Goal: Task Accomplishment & Management: Complete application form

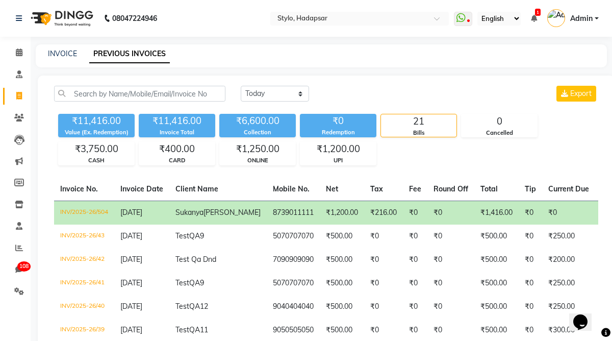
click at [59, 58] on div "INVOICE" at bounding box center [62, 53] width 29 height 11
click at [67, 51] on link "INVOICE" at bounding box center [62, 53] width 29 height 9
select select "157"
select select "service"
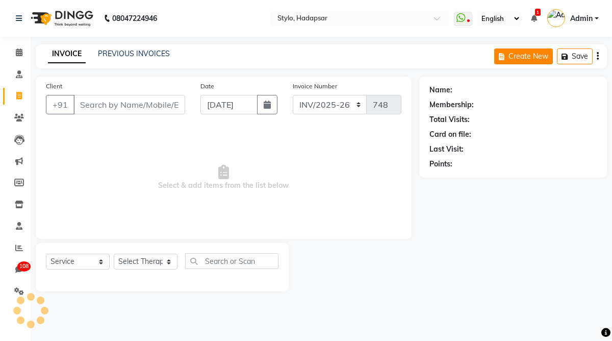
click at [539, 56] on button "Create New" at bounding box center [523, 56] width 59 height 16
select select "service"
type input "748"
select select "157"
click at [532, 57] on button "Create New" at bounding box center [523, 56] width 59 height 16
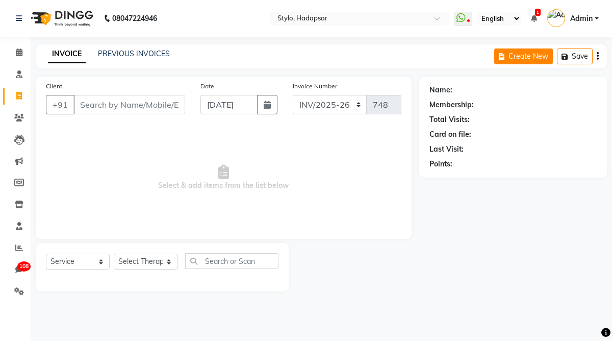
select select "service"
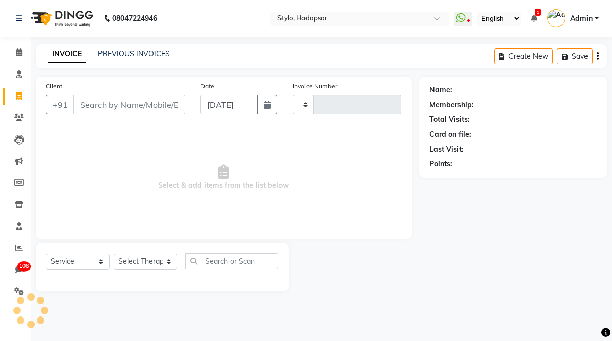
type input "748"
select select "157"
click at [143, 106] on input "Client" at bounding box center [129, 104] width 112 height 19
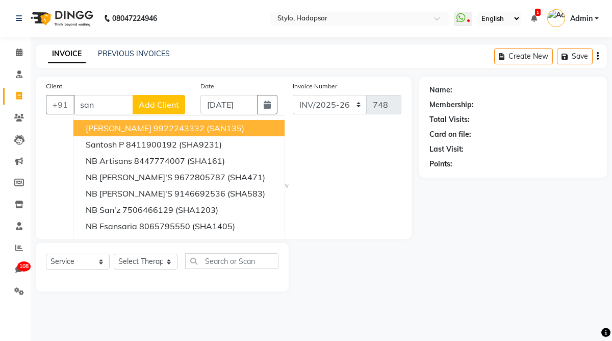
click at [148, 136] on button "[PERSON_NAME] 9922243332 (SAN135)" at bounding box center [178, 128] width 211 height 16
type input "9922243332"
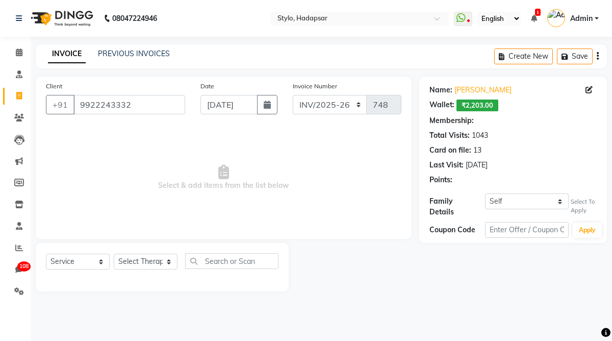
select select "16: Object"
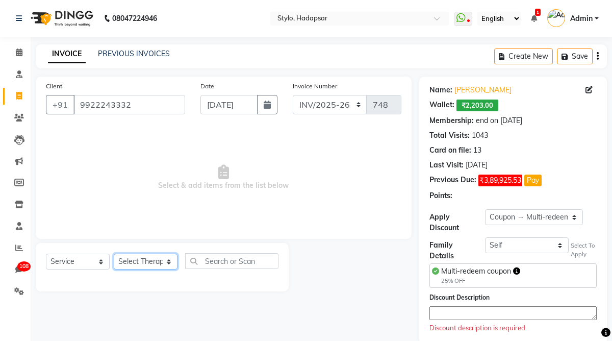
click at [143, 261] on select "Select Therapist aadi [PERSON_NAME] Abc testing abhi Admin A Amit Ankit [PERSON…" at bounding box center [146, 262] width 64 height 16
select select "5396"
click at [114, 254] on select "Select Therapist aadi [PERSON_NAME] Abc testing abhi Admin A Amit Ankit [PERSON…" at bounding box center [146, 262] width 64 height 16
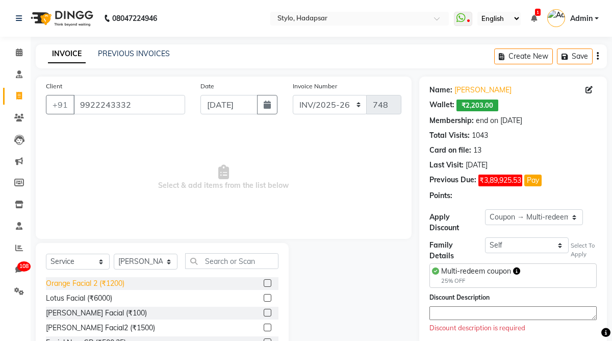
click at [122, 285] on div "Orange Facial 2 (₹1200)" at bounding box center [85, 283] width 79 height 11
checkbox input "true"
select select "Z73944"
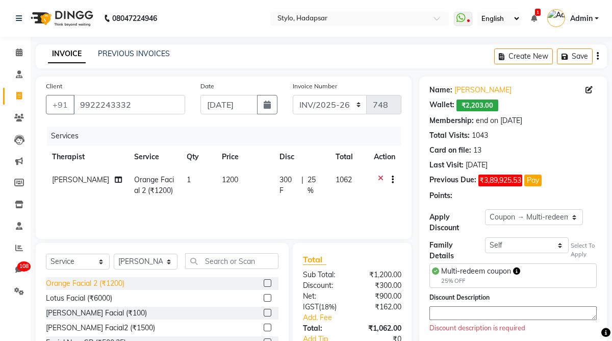
checkbox input "false"
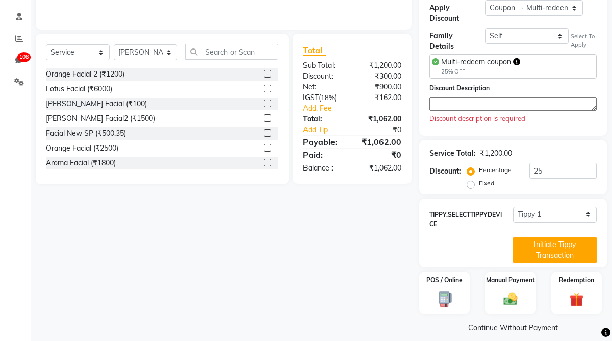
scroll to position [216, 0]
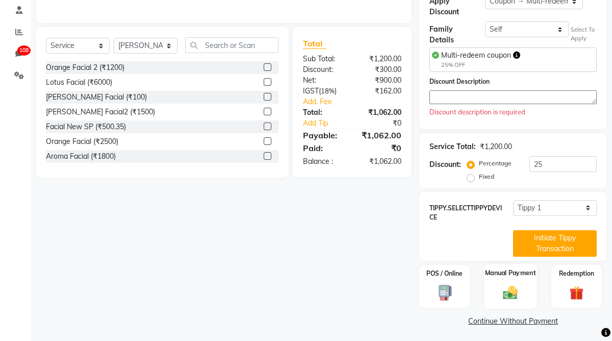
click at [500, 284] on img at bounding box center [510, 292] width 23 height 17
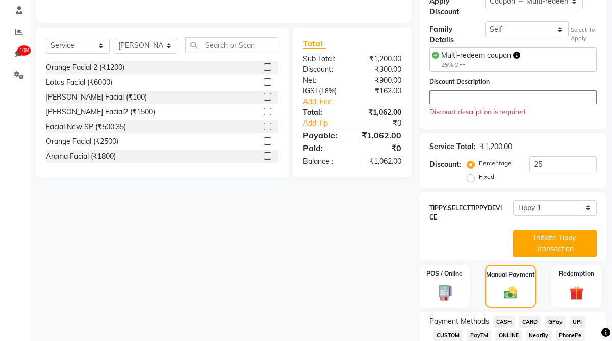
click at [500, 319] on span "CASH" at bounding box center [504, 322] width 22 height 12
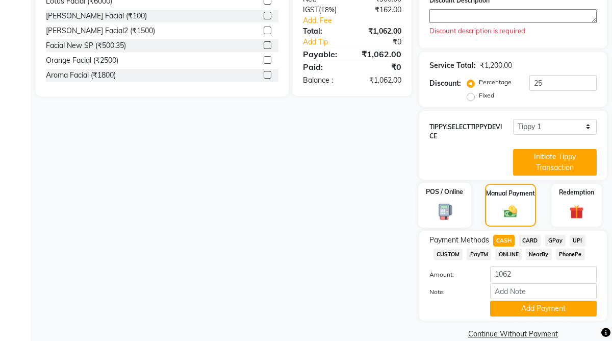
scroll to position [310, 0]
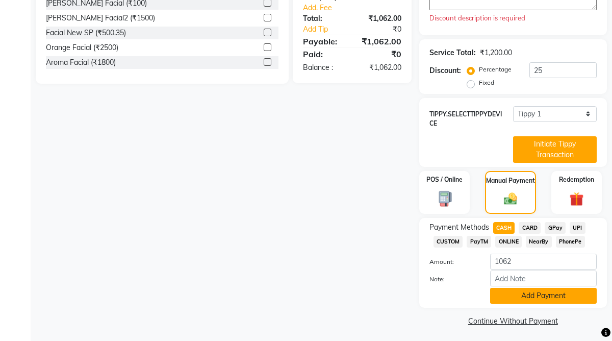
click at [503, 293] on button "Add Payment" at bounding box center [543, 296] width 107 height 16
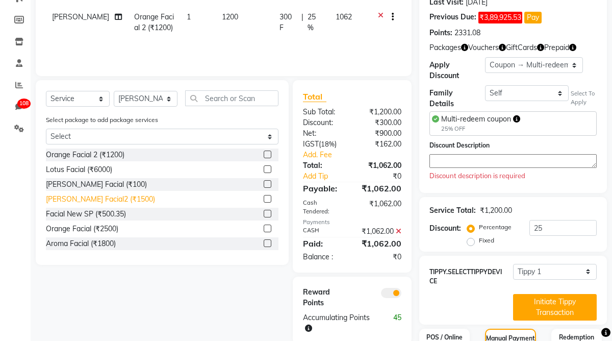
scroll to position [0, 0]
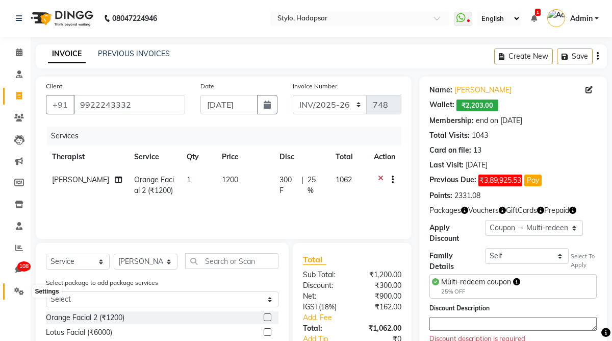
click at [18, 287] on icon at bounding box center [19, 291] width 10 height 8
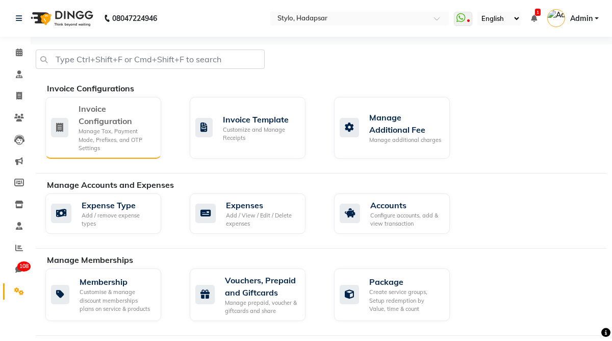
click at [120, 139] on div "Manage Tax, Payment Mode, Prefixes, and OTP Settings" at bounding box center [116, 140] width 74 height 26
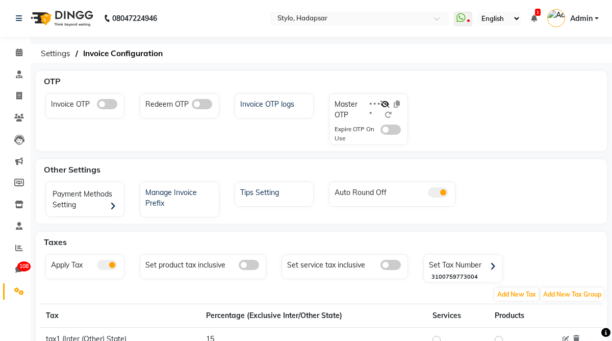
click at [107, 102] on span at bounding box center [107, 104] width 20 height 10
click at [97, 106] on input "checkbox" at bounding box center [97, 106] width 0 height 0
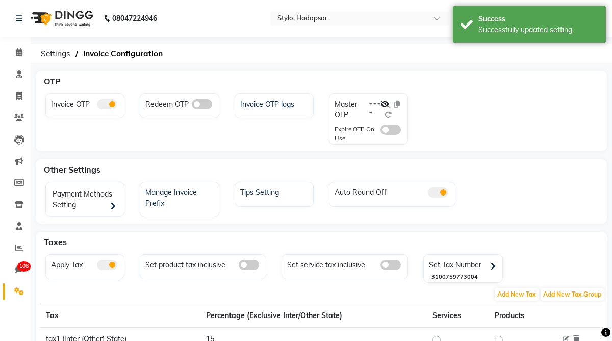
click at [393, 128] on span at bounding box center [391, 129] width 20 height 10
click at [381, 131] on input "checkbox" at bounding box center [381, 131] width 0 height 0
